Goal: Task Accomplishment & Management: Use online tool/utility

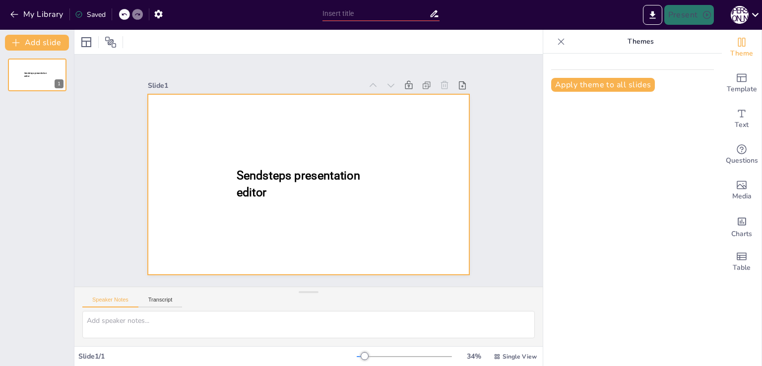
type input "New Sendsteps"
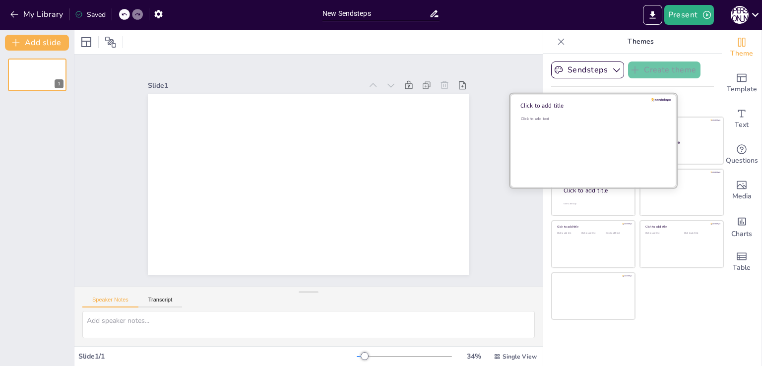
click at [577, 124] on div "Click to add text" at bounding box center [592, 146] width 142 height 61
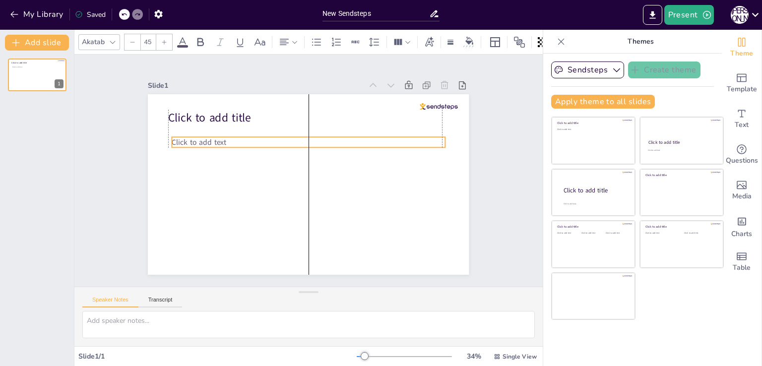
click at [195, 140] on span "Click to add text" at bounding box center [199, 142] width 55 height 10
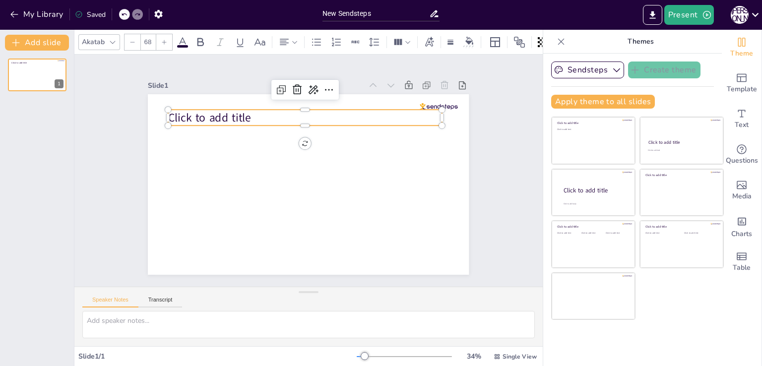
click at [194, 118] on span "Click to add title" at bounding box center [209, 117] width 83 height 15
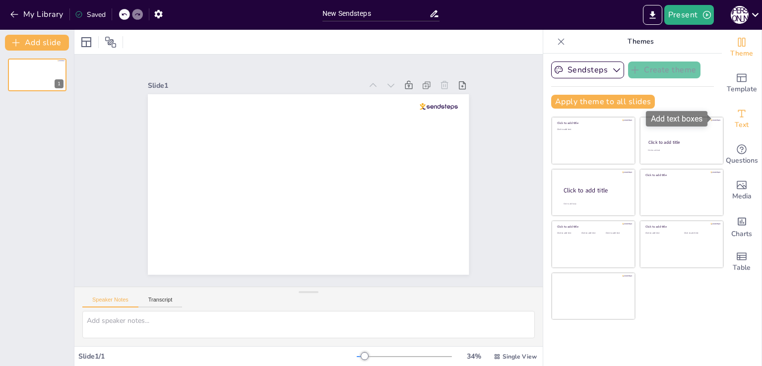
click at [737, 113] on icon "Add text boxes" at bounding box center [742, 114] width 12 height 12
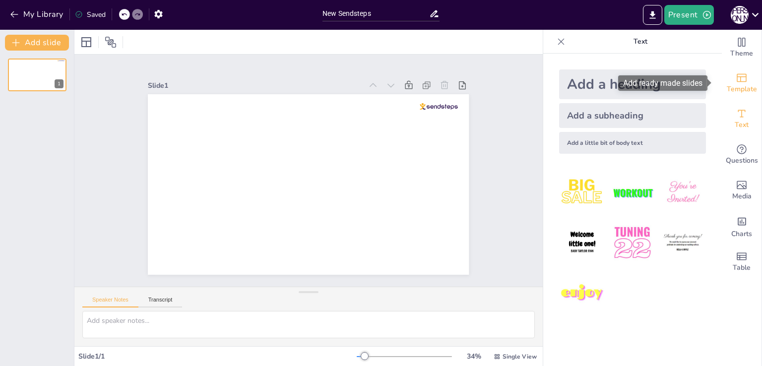
click at [732, 86] on span "Template" at bounding box center [742, 89] width 30 height 11
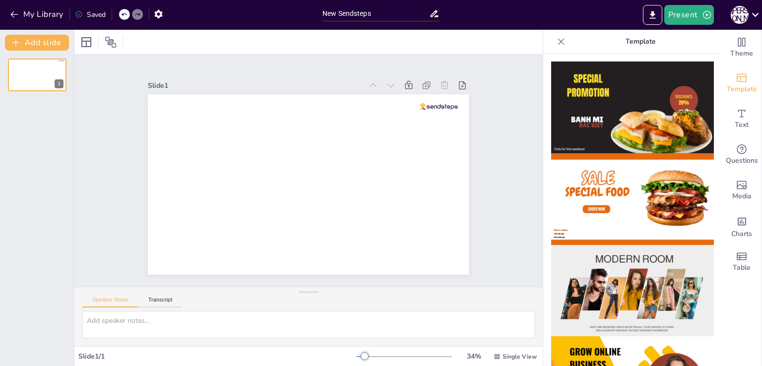
click at [649, 83] on img at bounding box center [632, 107] width 163 height 92
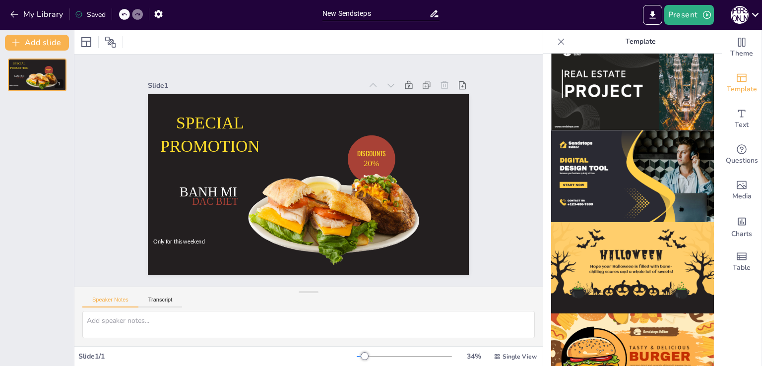
scroll to position [946, 0]
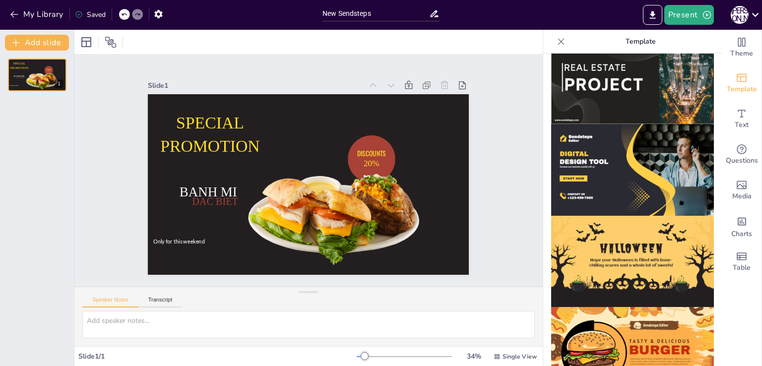
click at [595, 216] on img at bounding box center [632, 262] width 163 height 92
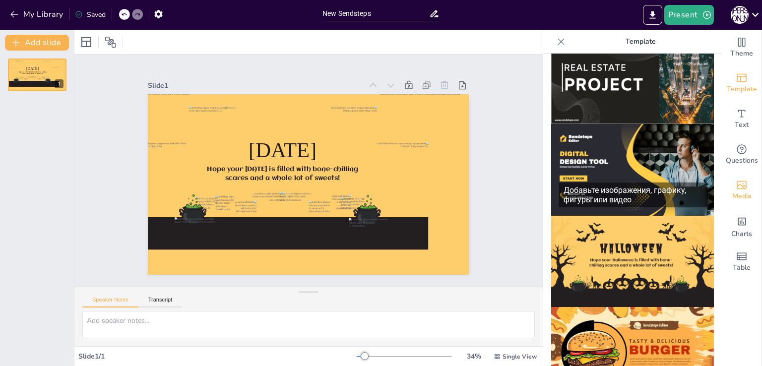
click at [736, 187] on icon "Add images, graphics, shapes or video" at bounding box center [742, 185] width 12 height 12
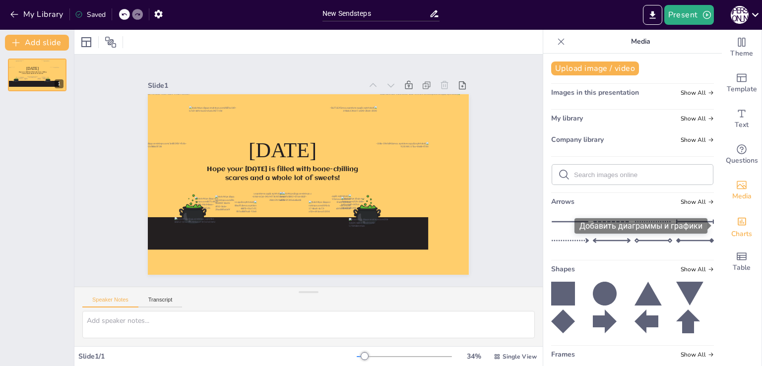
click at [740, 229] on span "Charts" at bounding box center [741, 234] width 21 height 11
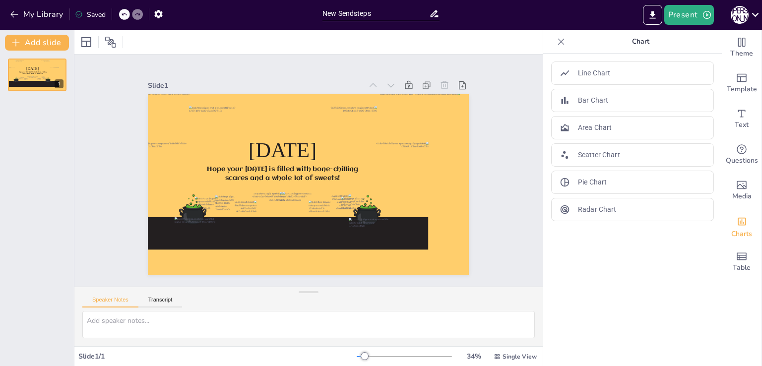
click at [394, 357] on div at bounding box center [404, 357] width 95 height 8
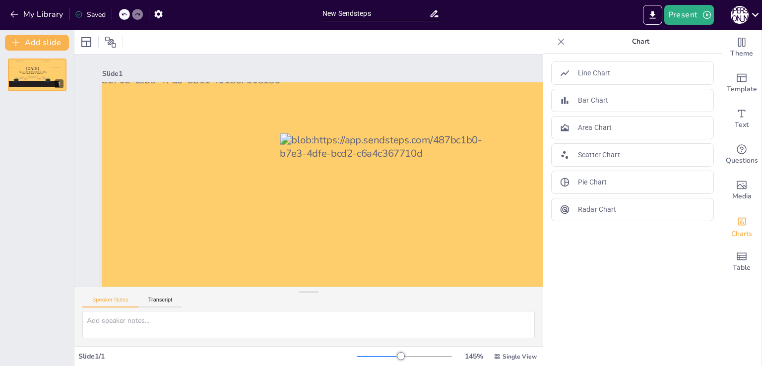
click at [362, 356] on div at bounding box center [379, 356] width 44 height 1
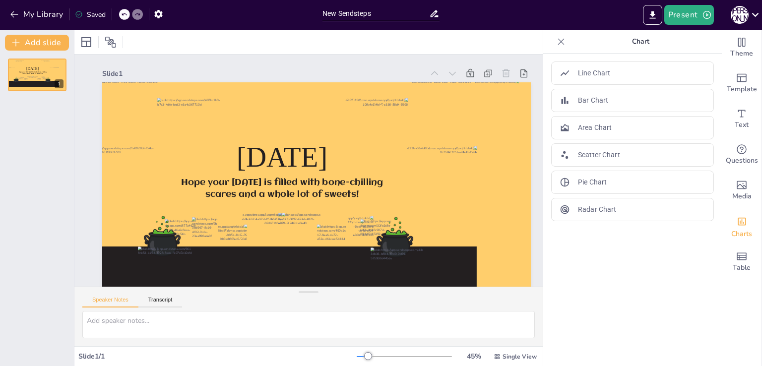
click at [375, 356] on div at bounding box center [404, 357] width 95 height 8
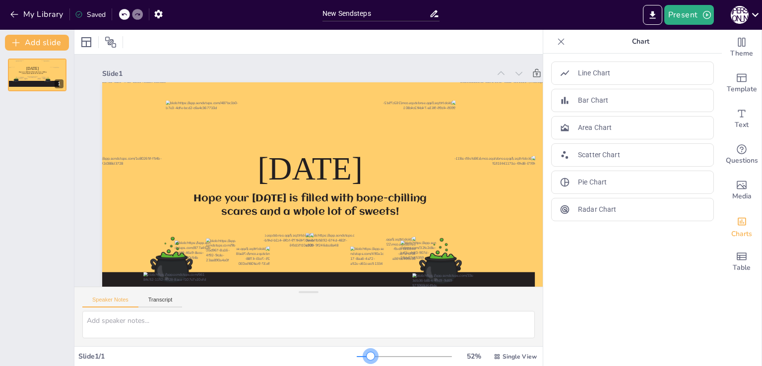
click at [364, 355] on div at bounding box center [404, 357] width 95 height 8
click at [114, 321] on textarea at bounding box center [308, 324] width 452 height 27
click at [588, 123] on p "Area Chart" at bounding box center [595, 128] width 34 height 10
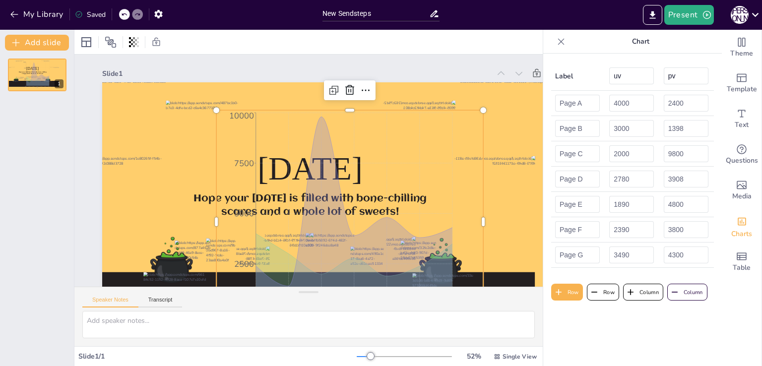
click at [97, 81] on div "Slide 1 [DATE] Hope your [DATE] is filled with bone-chilling scares and a whole…" at bounding box center [349, 208] width 551 height 307
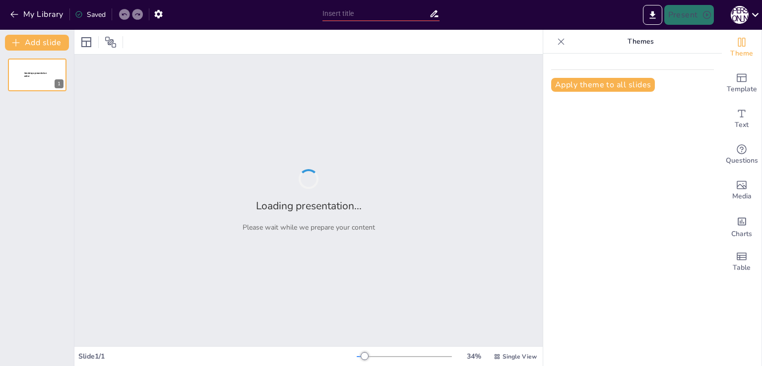
type input "New Sendsteps"
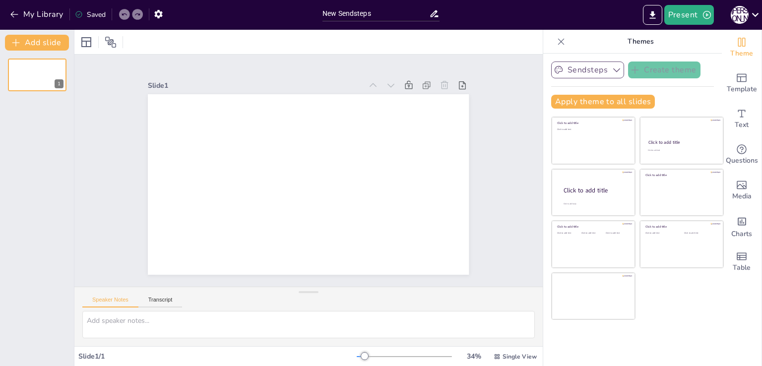
click at [563, 70] on button "Sendsteps" at bounding box center [587, 69] width 73 height 17
click at [583, 102] on span "Sendsteps" at bounding box center [595, 103] width 45 height 9
click at [571, 67] on button "Sendsteps" at bounding box center [587, 69] width 73 height 17
click at [573, 104] on span "Sendsteps" at bounding box center [595, 103] width 45 height 9
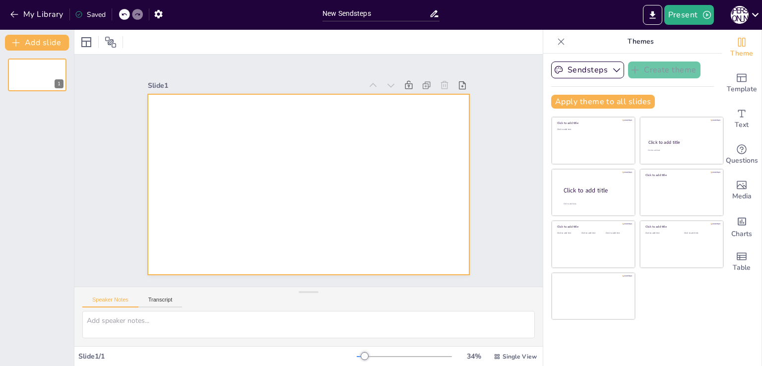
click at [326, 179] on div at bounding box center [307, 184] width 338 height 213
click at [326, 179] on div at bounding box center [308, 184] width 321 height 181
click at [326, 179] on div at bounding box center [307, 184] width 338 height 213
click at [258, 126] on div at bounding box center [307, 184] width 338 height 213
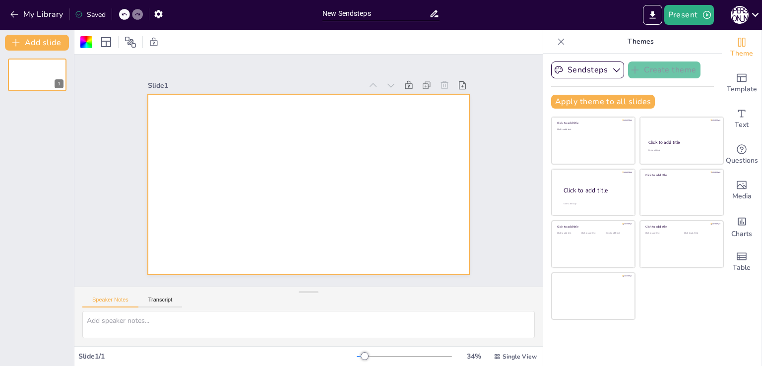
click at [258, 126] on div at bounding box center [308, 184] width 321 height 181
drag, startPoint x: 258, startPoint y: 126, endPoint x: 313, endPoint y: 161, distance: 64.7
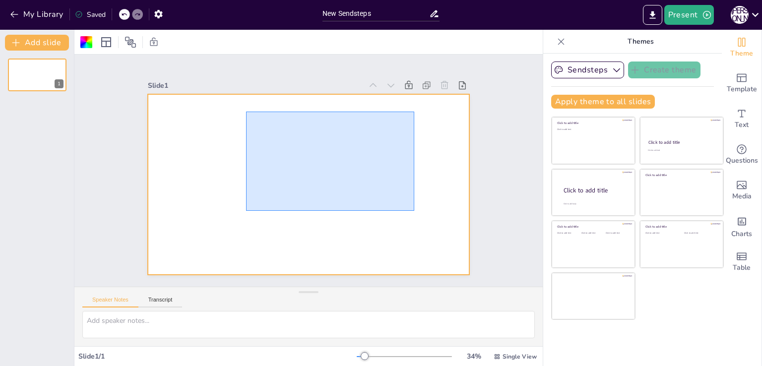
drag, startPoint x: 246, startPoint y: 112, endPoint x: 414, endPoint y: 211, distance: 195.2
click at [414, 211] on div at bounding box center [307, 184] width 338 height 213
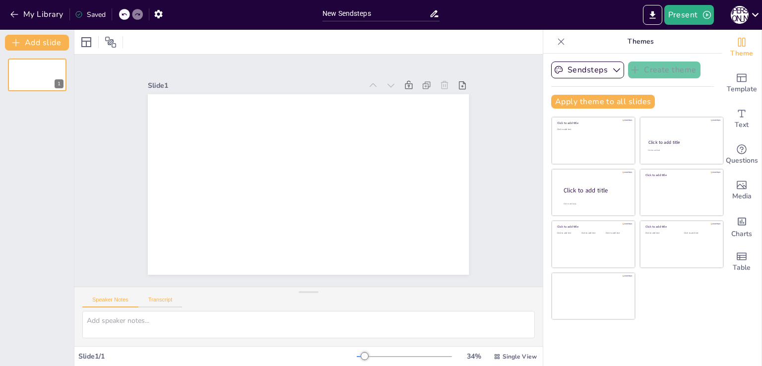
click at [164, 300] on button "Transcript" at bounding box center [160, 302] width 44 height 11
click at [122, 304] on button "Speaker Notes" at bounding box center [110, 302] width 56 height 11
click at [737, 71] on div "Template" at bounding box center [742, 83] width 40 height 36
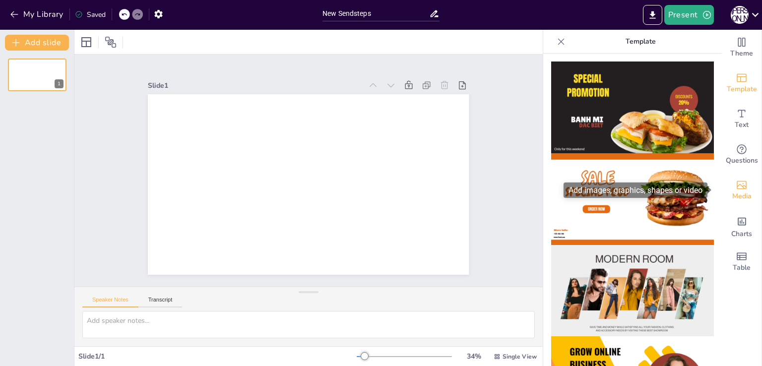
click at [737, 181] on icon "Add images, graphics, shapes or video" at bounding box center [742, 185] width 10 height 8
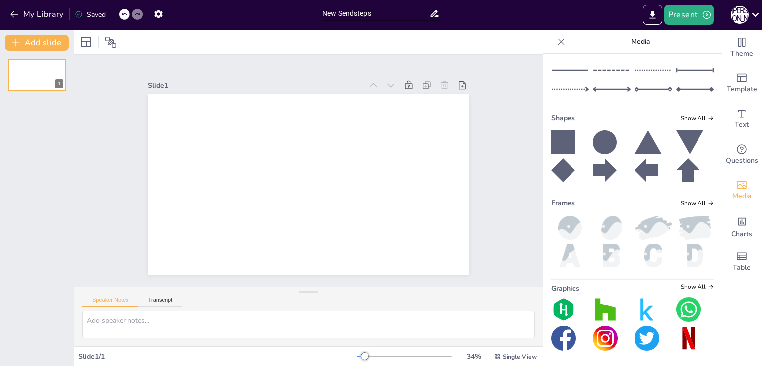
scroll to position [152, 0]
click at [599, 335] on img at bounding box center [605, 337] width 25 height 25
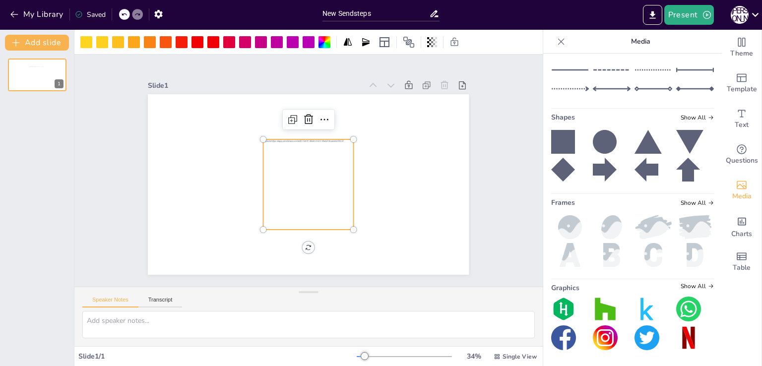
click at [303, 117] on icon at bounding box center [309, 120] width 12 height 12
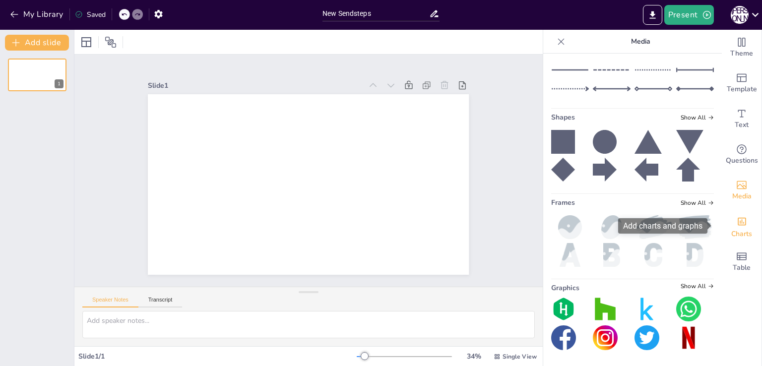
click at [737, 219] on icon "Add charts and graphs" at bounding box center [742, 221] width 10 height 10
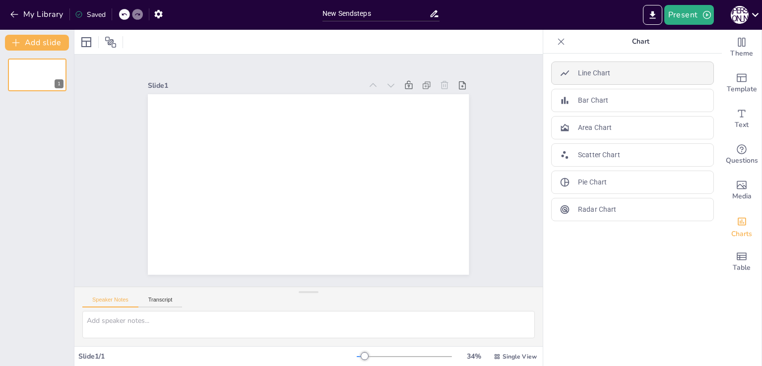
click at [576, 81] on div "Line Chart" at bounding box center [632, 72] width 163 height 23
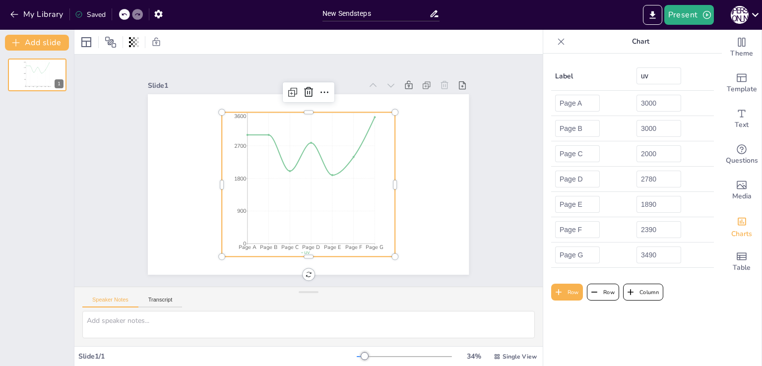
click at [553, 41] on div at bounding box center [561, 42] width 16 height 16
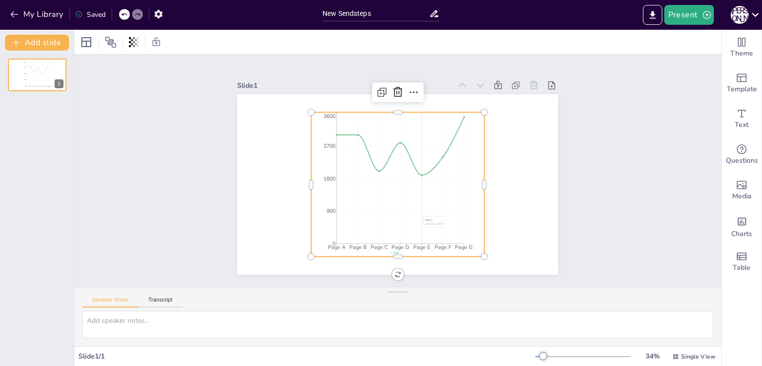
click at [415, 211] on icon "Page A Page B Page C Page D Page E Page F Page G 0 900 1800 2700 3600" at bounding box center [394, 184] width 199 height 177
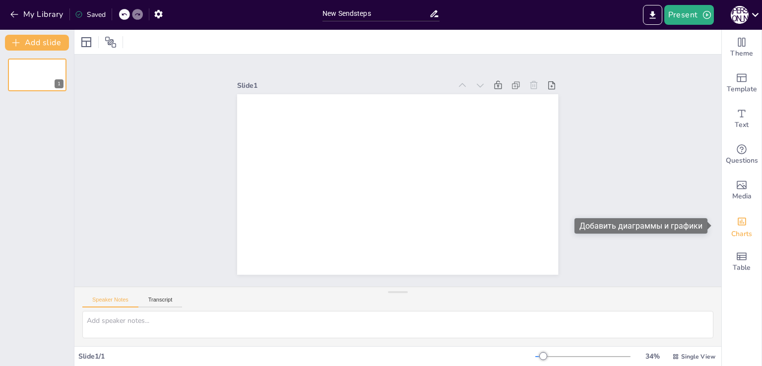
click at [738, 223] on icon "Add charts and graphs" at bounding box center [742, 221] width 10 height 10
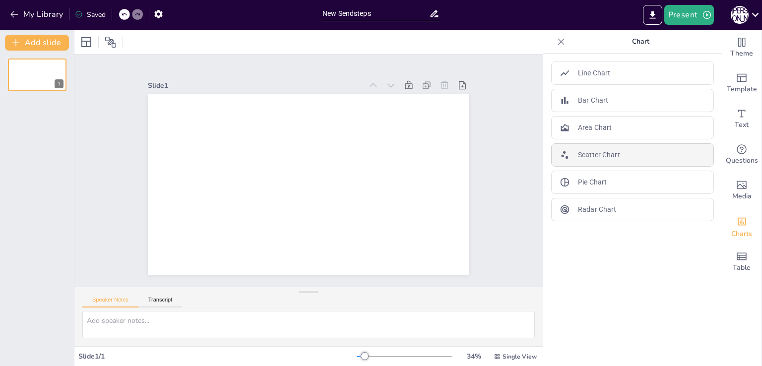
click at [605, 156] on p "Scatter Chart" at bounding box center [599, 155] width 42 height 10
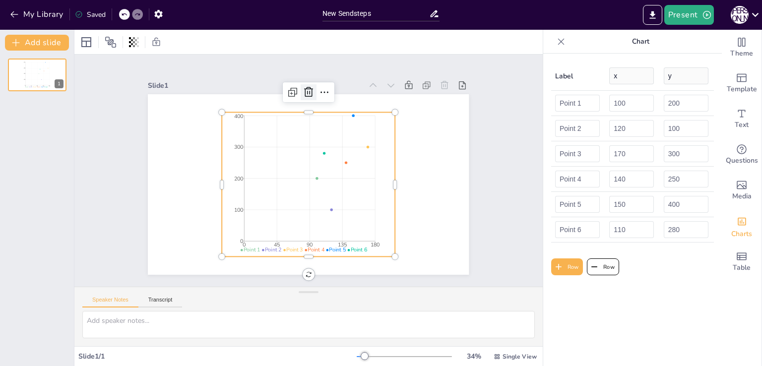
click at [318, 91] on icon at bounding box center [325, 94] width 14 height 14
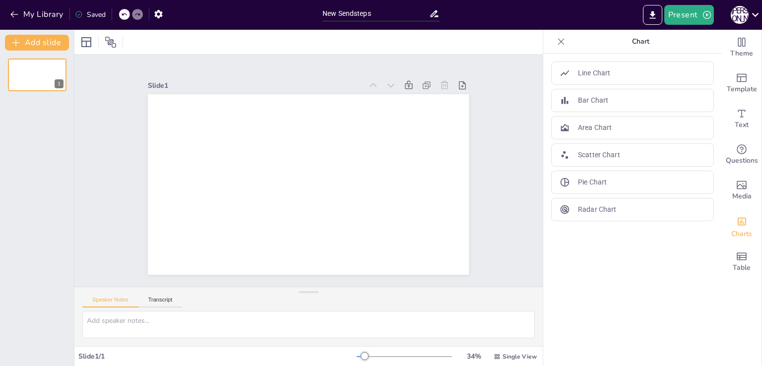
click at [671, 224] on div "Line Chart Bar Chart Area Chart Scatter Chart Pie Chart Radar Chart" at bounding box center [632, 210] width 179 height 312
click at [664, 207] on div "Radar Chart" at bounding box center [632, 209] width 163 height 23
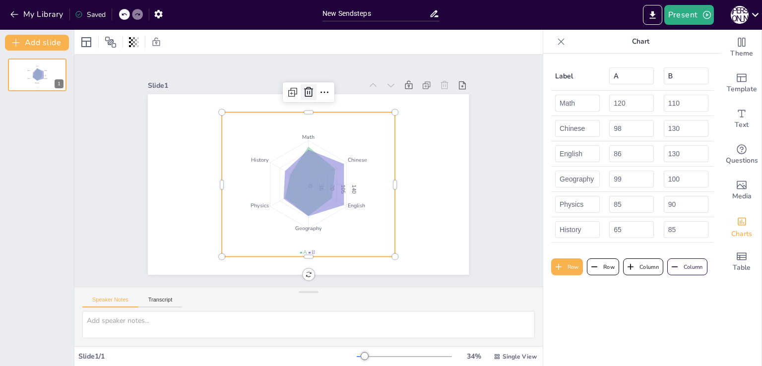
click at [317, 87] on icon at bounding box center [324, 94] width 14 height 14
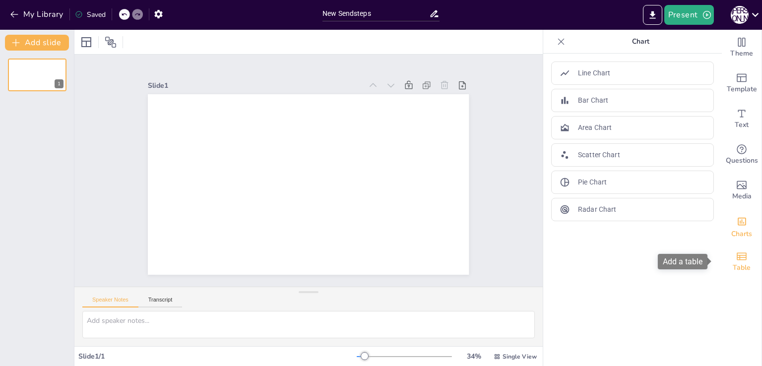
click at [737, 253] on icon "Add a table" at bounding box center [742, 255] width 10 height 7
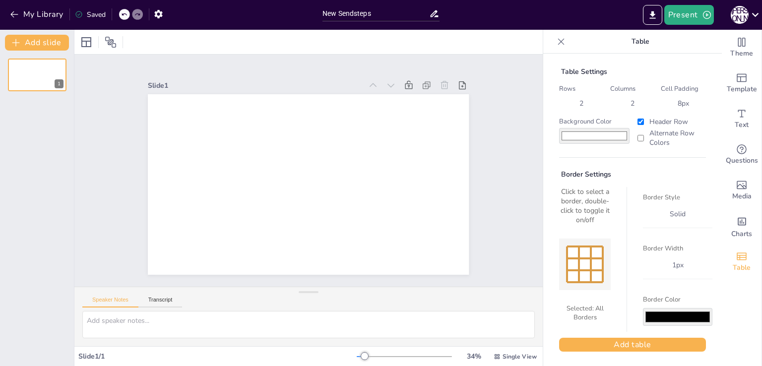
scroll to position [3, 0]
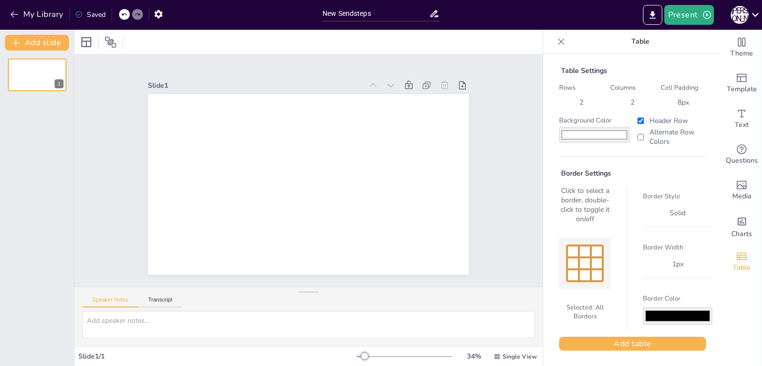
click at [556, 37] on icon at bounding box center [561, 42] width 10 height 10
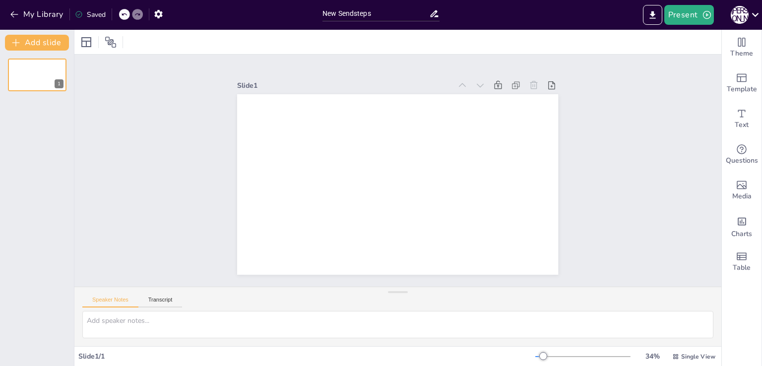
click at [125, 12] on icon at bounding box center [124, 14] width 6 height 6
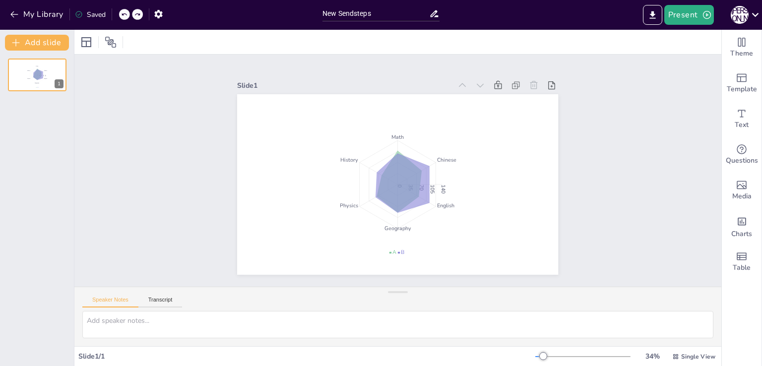
click at [129, 15] on div at bounding box center [124, 14] width 11 height 11
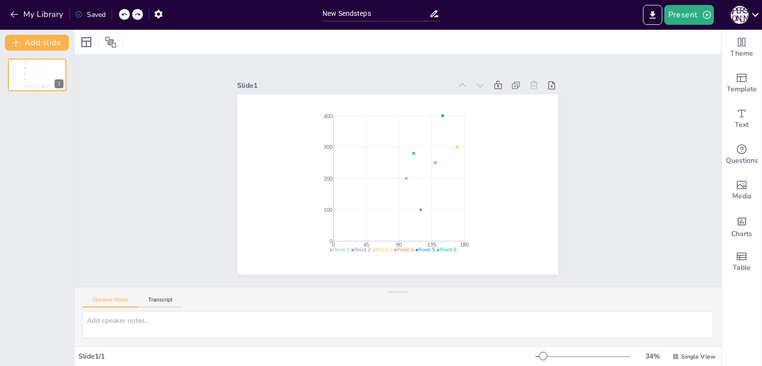
click at [129, 14] on div at bounding box center [124, 14] width 11 height 11
click at [124, 11] on div "My Library Saving......" at bounding box center [89, 14] width 179 height 18
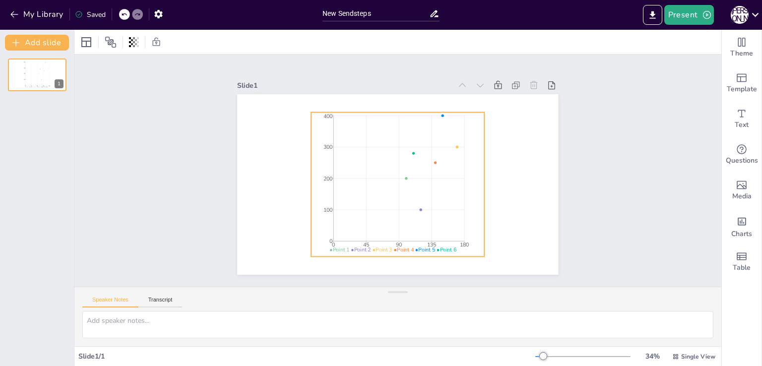
click at [406, 120] on icon "0 45 90 135 180 0 100 200 300 400" at bounding box center [397, 184] width 173 height 144
click at [399, 86] on icon at bounding box center [405, 92] width 13 height 13
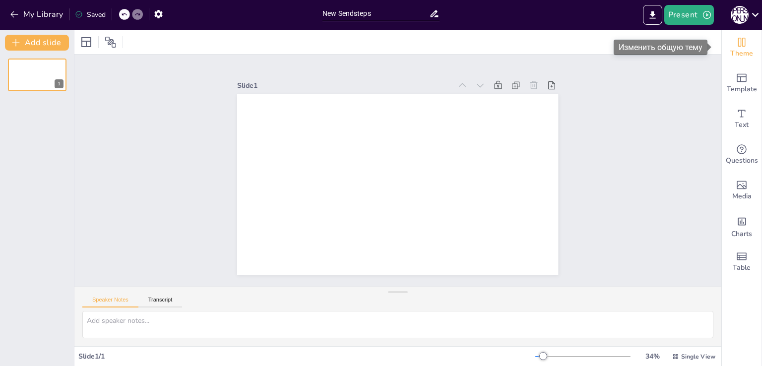
click at [722, 41] on div "Theme" at bounding box center [742, 48] width 40 height 36
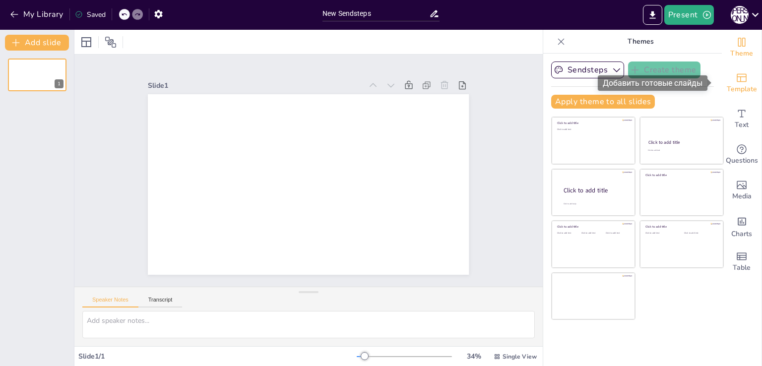
click at [742, 80] on div "Template" at bounding box center [742, 83] width 40 height 36
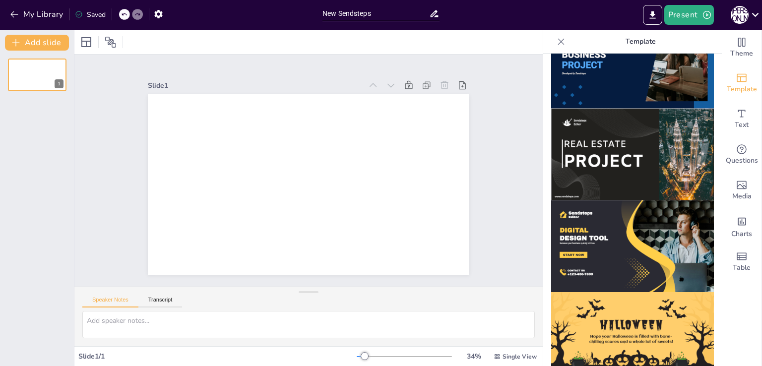
scroll to position [946, 0]
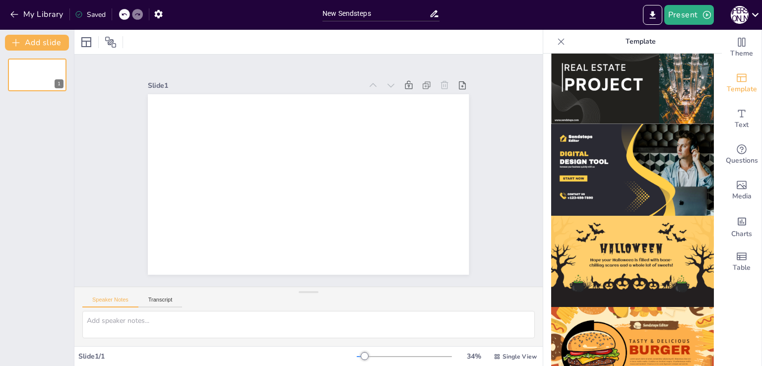
click at [553, 36] on div at bounding box center [561, 42] width 16 height 16
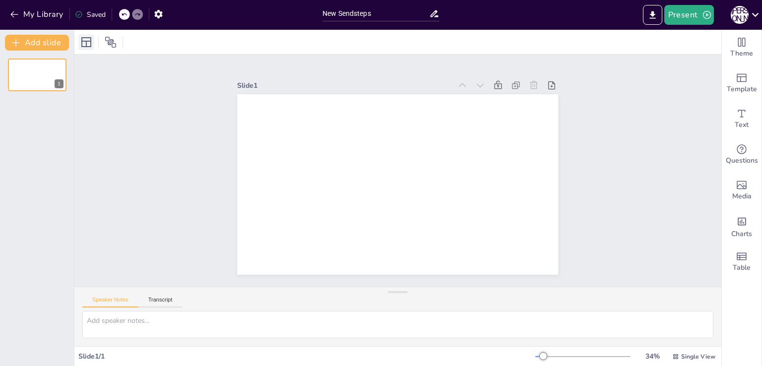
click at [87, 40] on icon at bounding box center [86, 42] width 12 height 12
click at [16, 9] on icon "button" at bounding box center [14, 14] width 10 height 10
